Goal: Check status: Check status

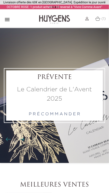
click at [104, 18] on span "(1)" at bounding box center [103, 19] width 4 height 4
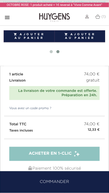
scroll to position [210, 0]
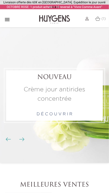
click at [103, 17] on span "(1)" at bounding box center [103, 19] width 4 height 4
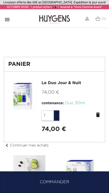
click at [98, 104] on div "contenance: Duo 30ml" at bounding box center [71, 103] width 60 height 6
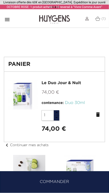
click at [100, 114] on icon "delete" at bounding box center [98, 115] width 6 height 6
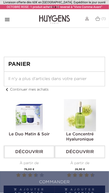
click at [101, 116] on div "Le Concentré Hyaluronique Découvrir À partir de Prix 26,90 € " at bounding box center [80, 148] width 51 height 98
click at [99, 18] on img at bounding box center [97, 18] width 5 height 4
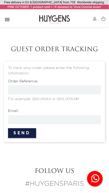
click at [58, 90] on input "text" at bounding box center [54, 90] width 93 height 9
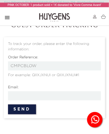
scroll to position [15, 0]
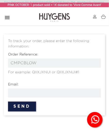
type input "CMPCBLOW"
click at [71, 94] on input "email" at bounding box center [54, 92] width 93 height 9
type input "nzeba1992@gmail.com"
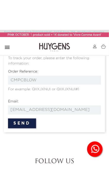
scroll to position [37, 0]
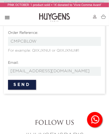
click at [29, 86] on button "Send" at bounding box center [22, 85] width 28 height 10
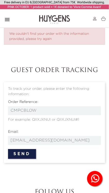
click at [32, 108] on input "CMPCBLOW" at bounding box center [54, 110] width 93 height 9
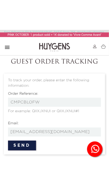
scroll to position [27, 0]
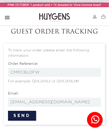
type input "CMPCBLOFW"
click at [27, 116] on button "Send" at bounding box center [22, 116] width 28 height 10
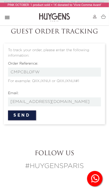
click at [26, 116] on button "Send" at bounding box center [22, 116] width 28 height 10
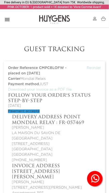
click at [39, 98] on h3 "Follow your order's status step-by-step" at bounding box center [54, 97] width 93 height 11
click at [42, 95] on h3 "Follow your order's status step-by-step" at bounding box center [54, 97] width 93 height 11
click at [40, 97] on h3 "Follow your order's status step-by-step" at bounding box center [54, 97] width 93 height 11
click at [41, 96] on h3 "Follow your order's status step-by-step" at bounding box center [54, 97] width 93 height 11
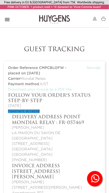
click at [6, 23] on div "" at bounding box center [7, 19] width 6 height 13
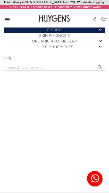
click at [96, 19] on img at bounding box center [95, 19] width 4 height 4
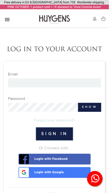
click at [10, 19] on icon "" at bounding box center [7, 19] width 6 height 6
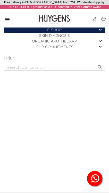
click at [96, 18] on img at bounding box center [95, 19] width 4 height 4
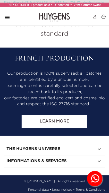
scroll to position [417, 0]
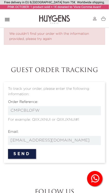
click at [32, 154] on button "Send" at bounding box center [22, 154] width 28 height 10
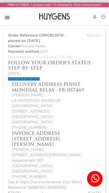
scroll to position [21, 0]
